Goal: Find specific page/section: Find specific page/section

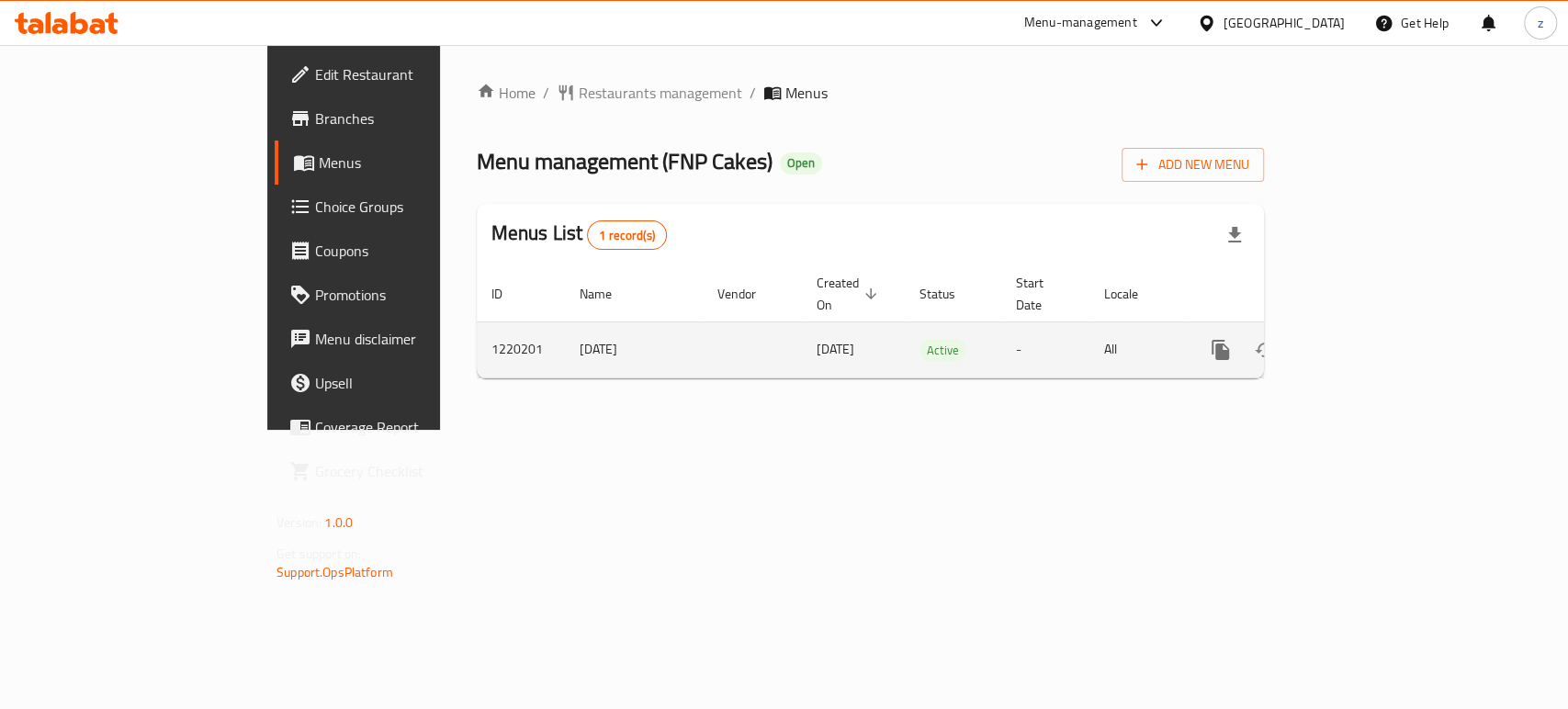
click at [1363, 339] on icon "enhanced table" at bounding box center [1353, 350] width 22 height 22
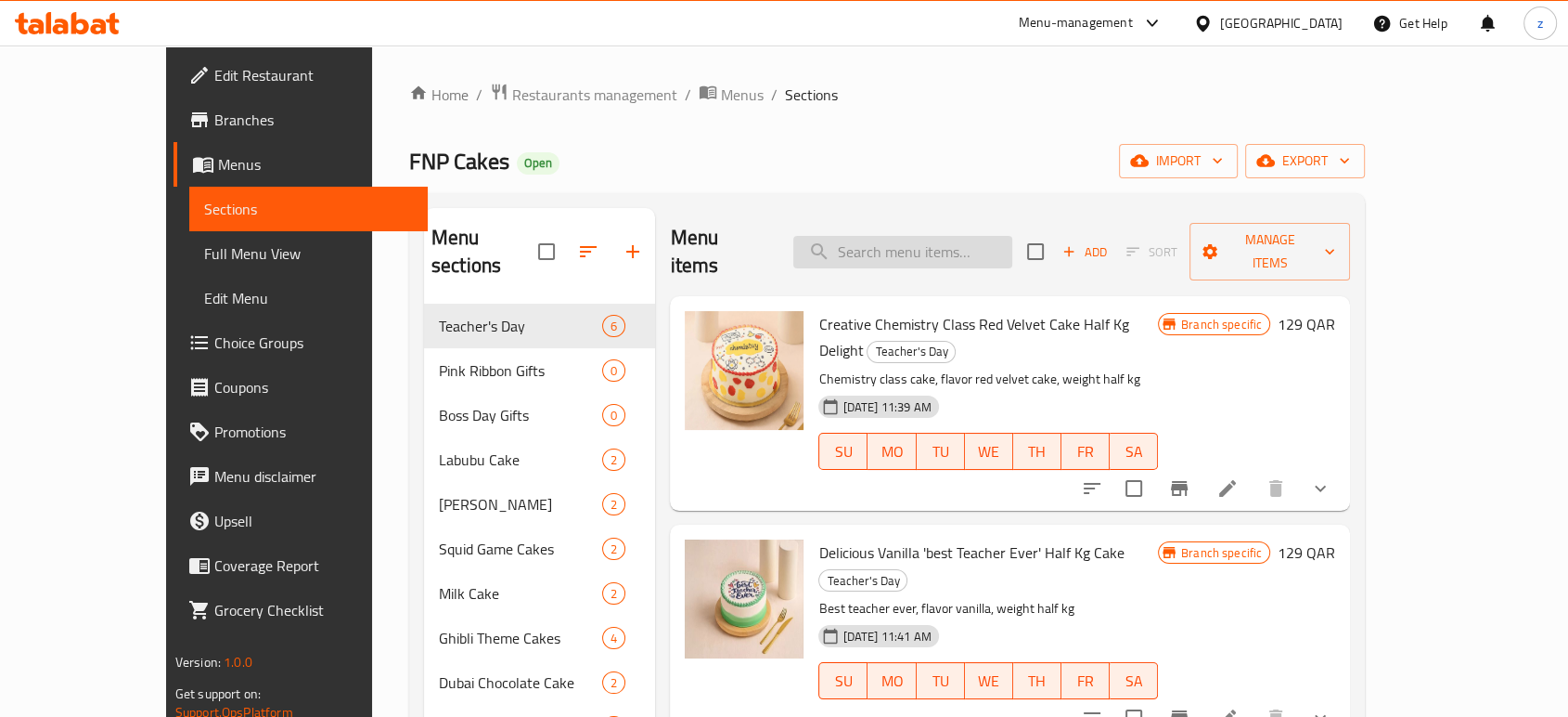
click at [891, 248] on input "search" at bounding box center [902, 251] width 219 height 33
paste input "cakes for Boss Day"
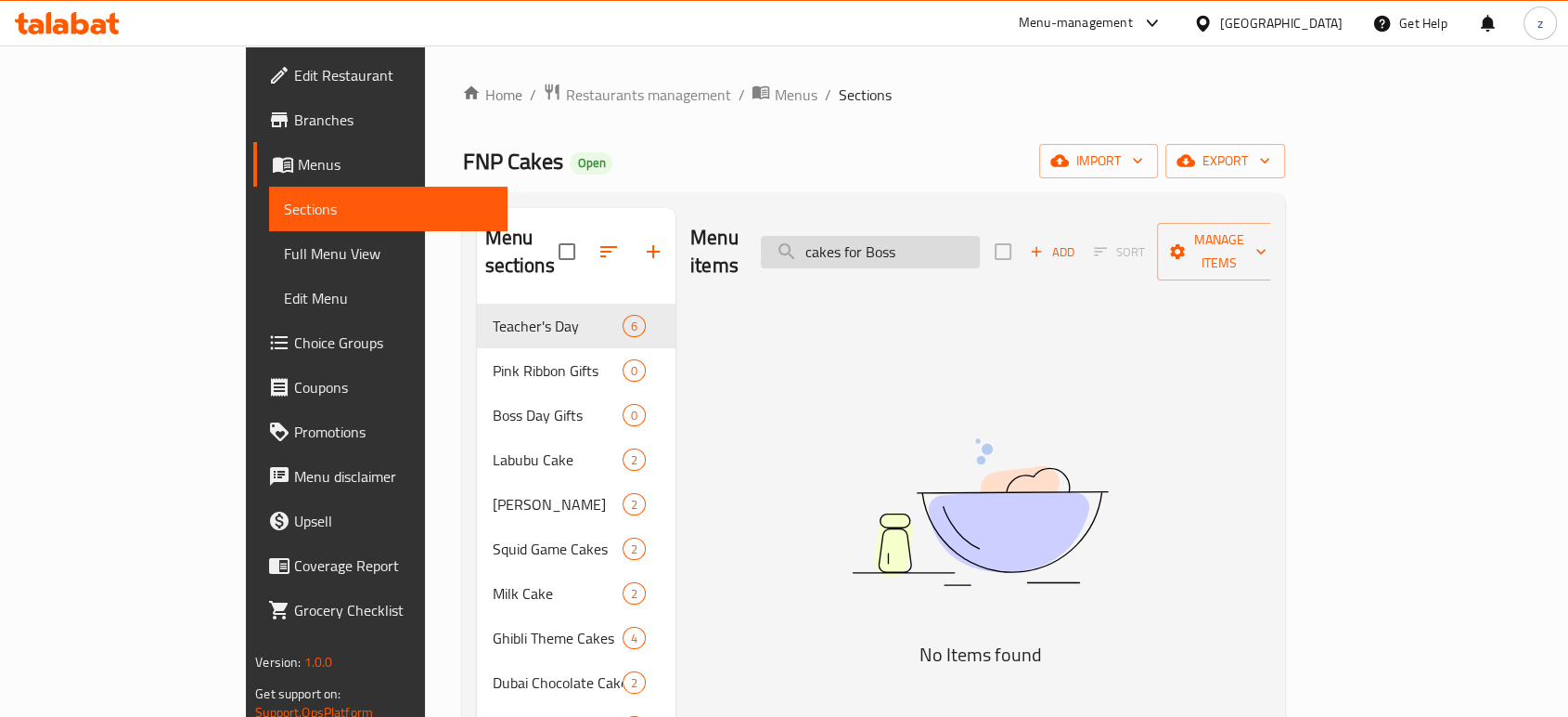
click at [895, 237] on input "cakes for Boss" at bounding box center [869, 251] width 219 height 33
click at [904, 237] on input "cakes for Boss" at bounding box center [869, 251] width 219 height 33
click at [980, 237] on input "cakes for Boss" at bounding box center [869, 251] width 219 height 33
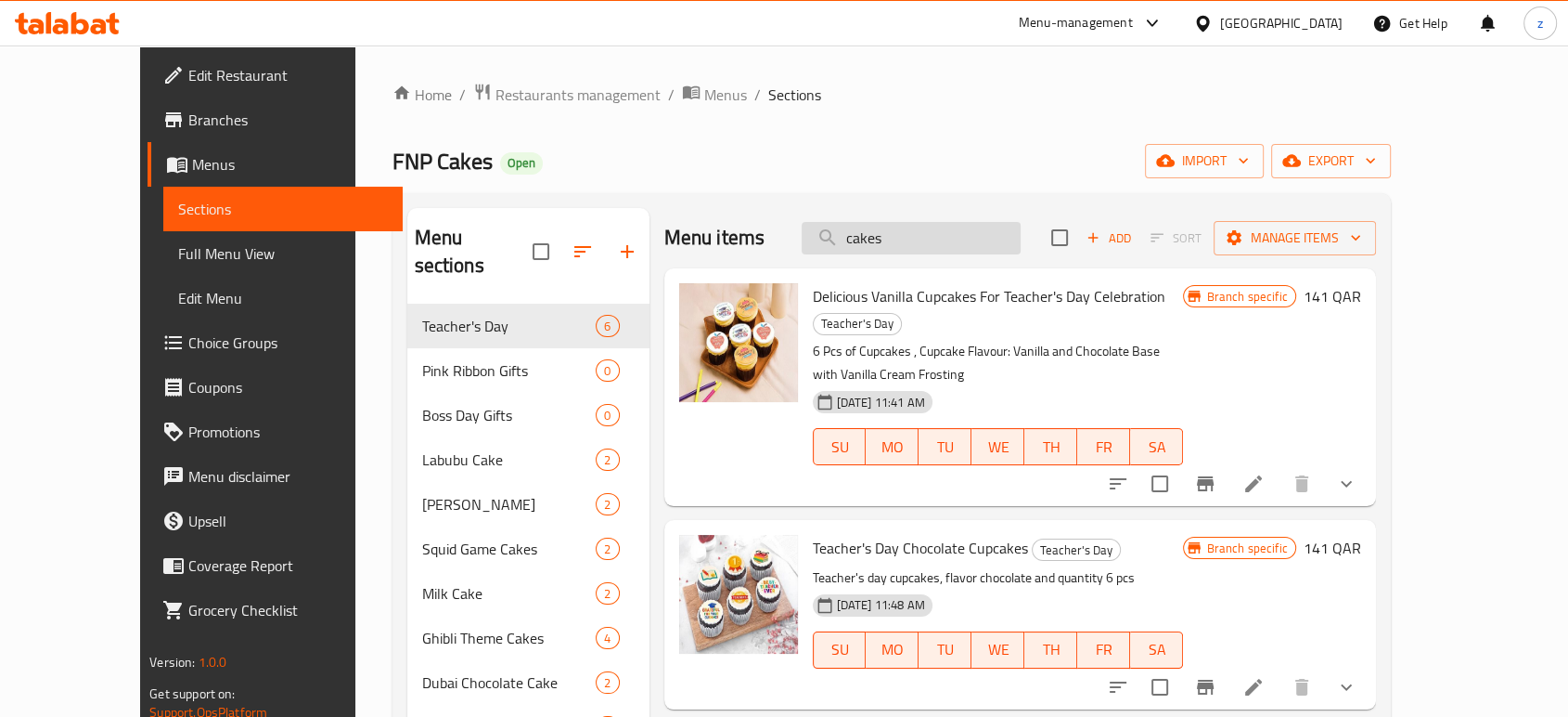
drag, startPoint x: 965, startPoint y: 241, endPoint x: 871, endPoint y: 236, distance: 94.1
click at [871, 236] on input "cakes" at bounding box center [910, 237] width 219 height 33
paste input "cakes for Boss Day"
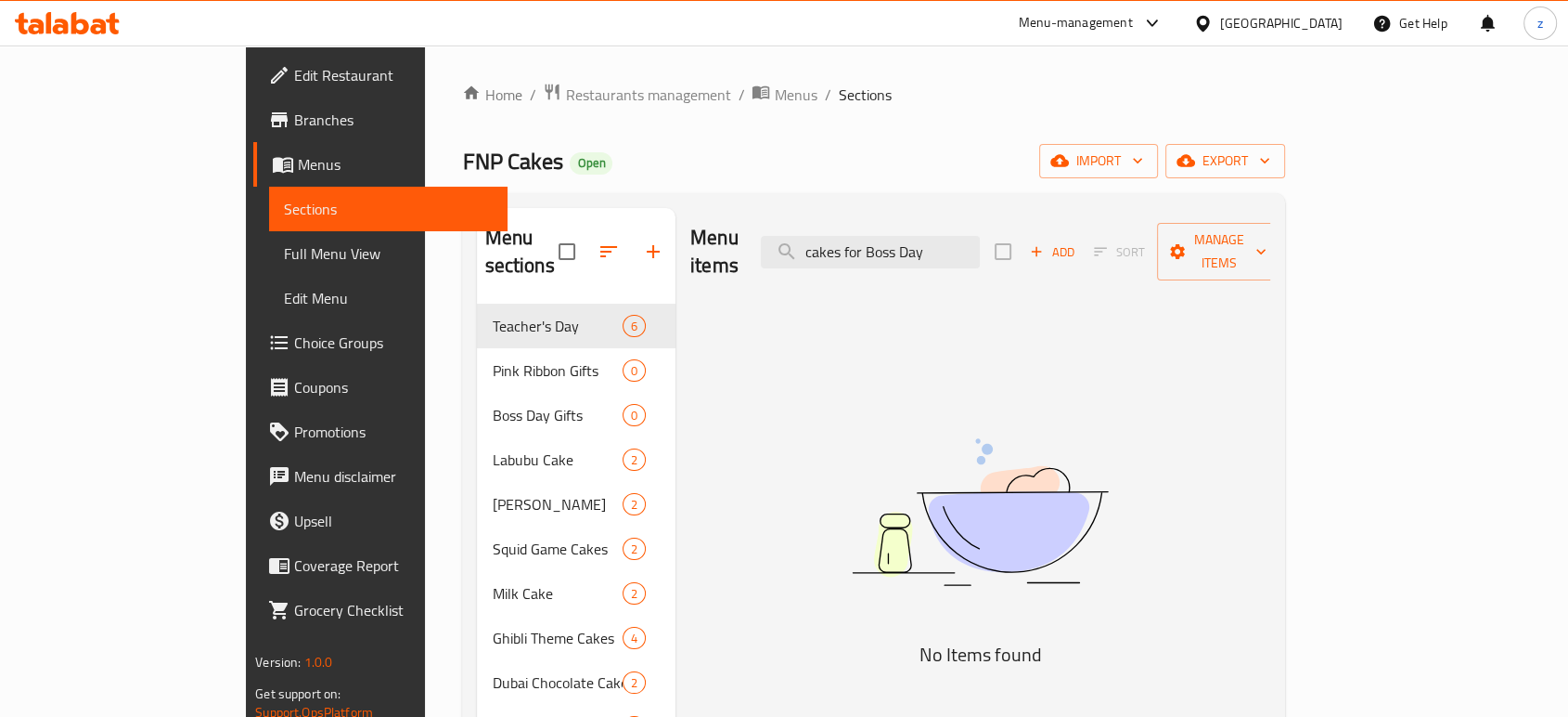
type input "cakes for Boss Day"
click at [565, 98] on span "Restaurants management" at bounding box center [647, 95] width 165 height 22
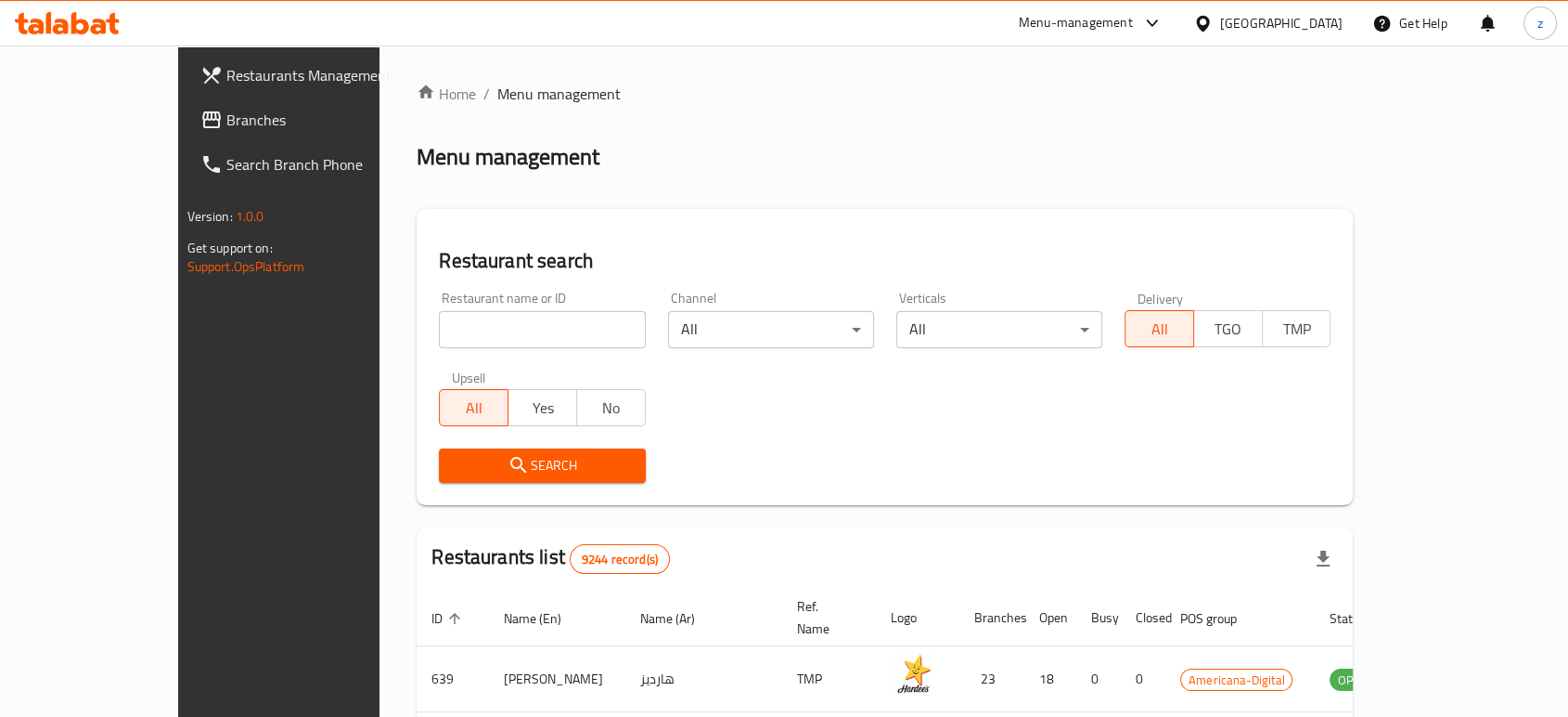
click at [439, 324] on input "search" at bounding box center [542, 330] width 206 height 37
type input "b"
